Goal: Information Seeking & Learning: Check status

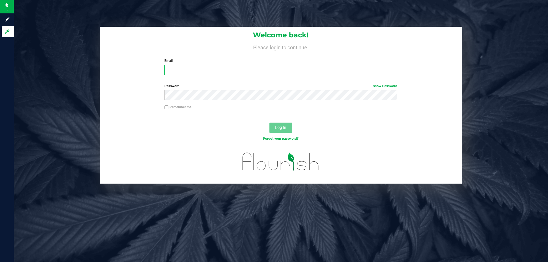
click at [189, 70] on input "Email" at bounding box center [280, 70] width 232 height 10
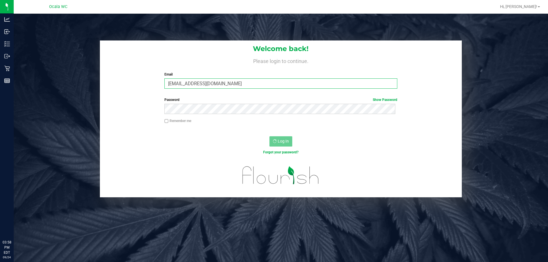
type input "[EMAIL_ADDRESS][DOMAIN_NAME]"
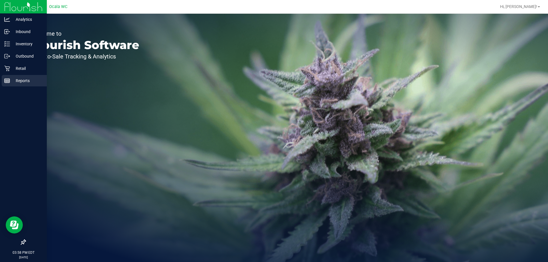
click at [12, 78] on p "Reports" at bounding box center [27, 80] width 34 height 7
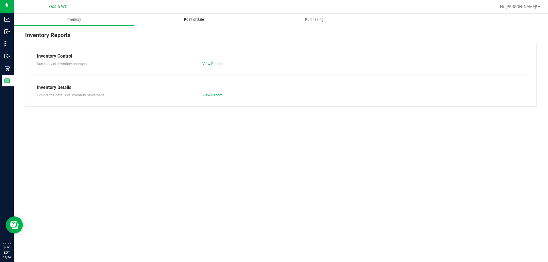
click at [199, 20] on span "Point of Sale" at bounding box center [193, 19] width 35 height 5
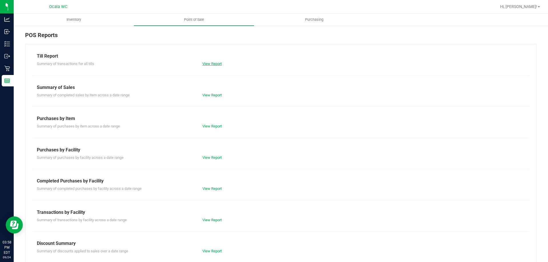
click at [209, 65] on link "View Report" at bounding box center [211, 64] width 19 height 4
